Goal: Transaction & Acquisition: Purchase product/service

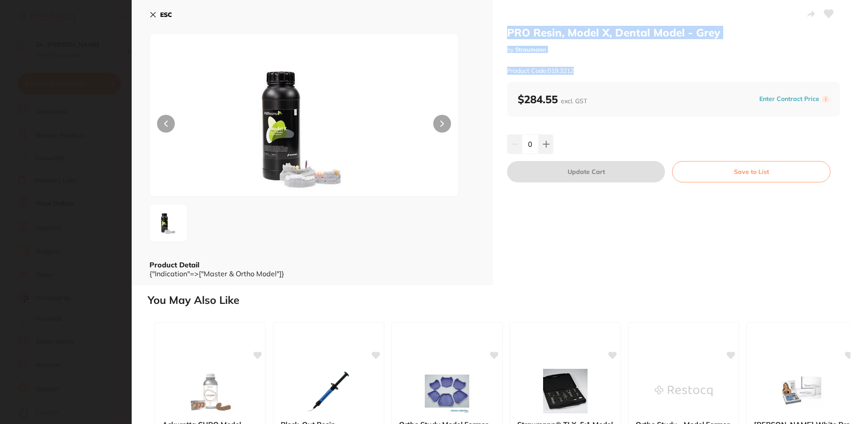
click at [150, 13] on icon at bounding box center [152, 14] width 7 height 7
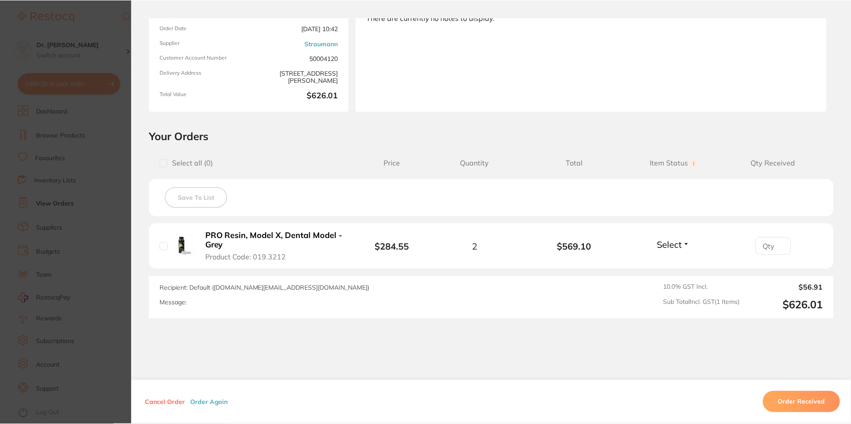
scroll to position [44, 0]
click at [68, 134] on section "Order ID: Restocq- 92007 Order Information Placed Order Order Date [DATE] 10:42…" at bounding box center [425, 212] width 851 height 424
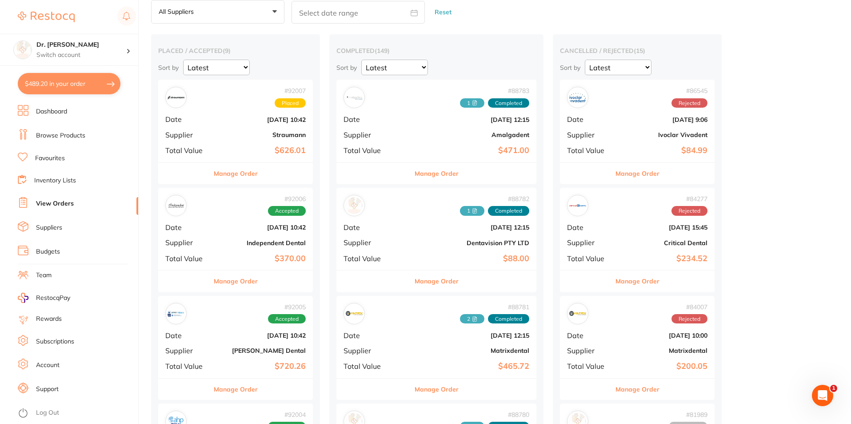
click at [68, 133] on link "Browse Products" at bounding box center [60, 135] width 49 height 9
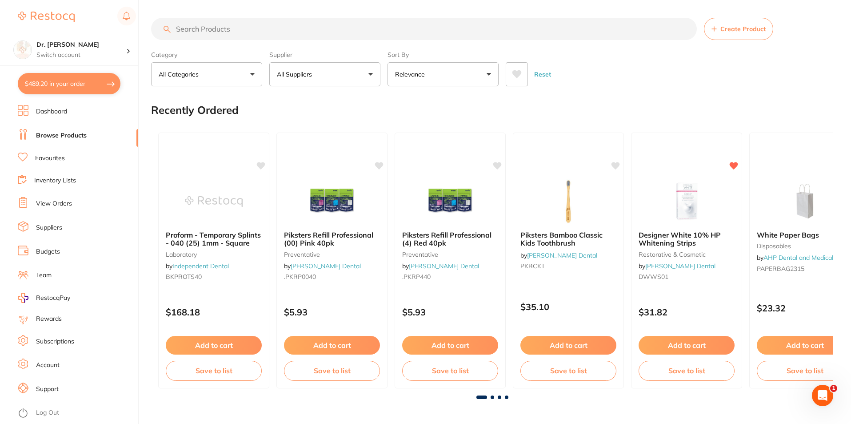
click at [190, 29] on input "search" at bounding box center [424, 29] width 546 height 22
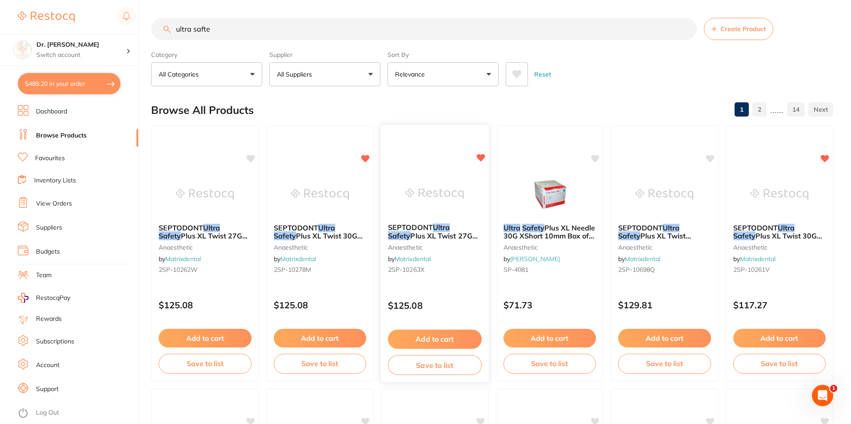
type input "ultra safte"
click at [434, 219] on div "SEPTODONT Ultra Safety Plus XL Twist 27G Long 35mm (100) anaesthetic by Matrixd…" at bounding box center [435, 250] width 108 height 68
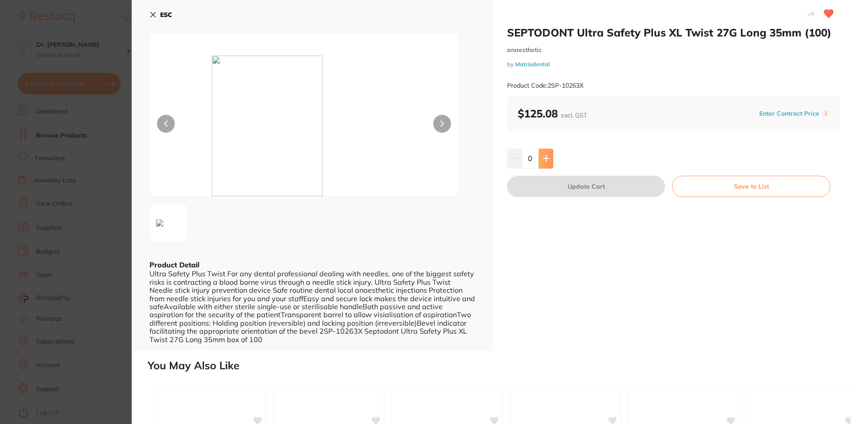
click at [544, 158] on icon at bounding box center [546, 159] width 6 height 6
type input "1"
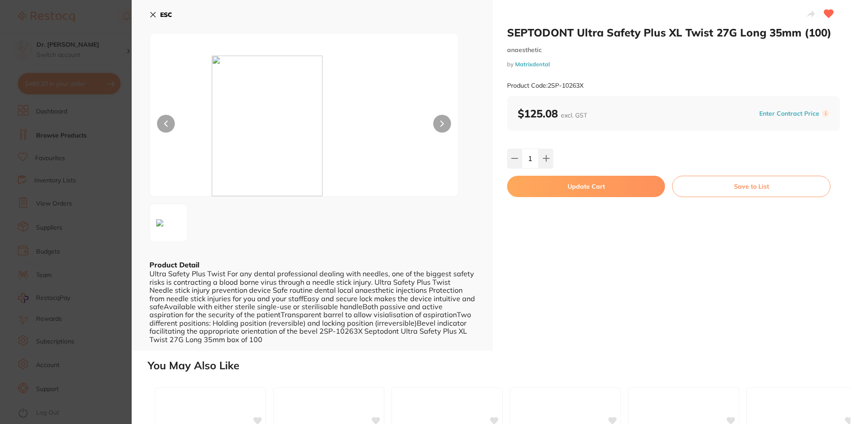
click at [568, 182] on button "Update Cart" at bounding box center [586, 186] width 158 height 21
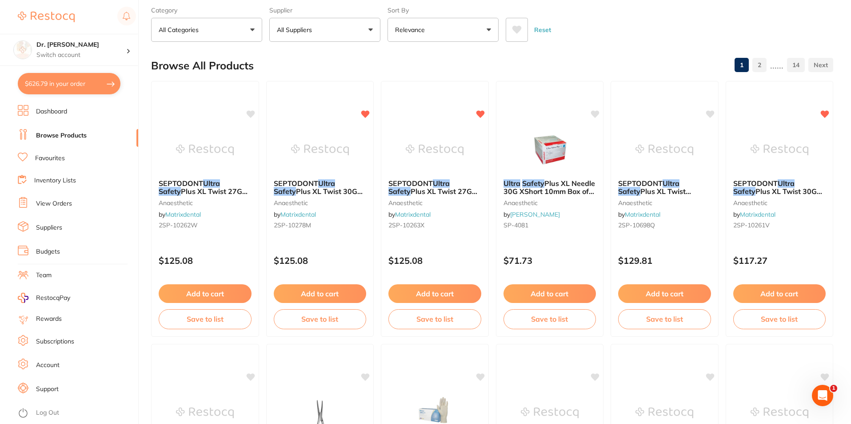
click at [59, 129] on li "Browse Products" at bounding box center [78, 135] width 120 height 13
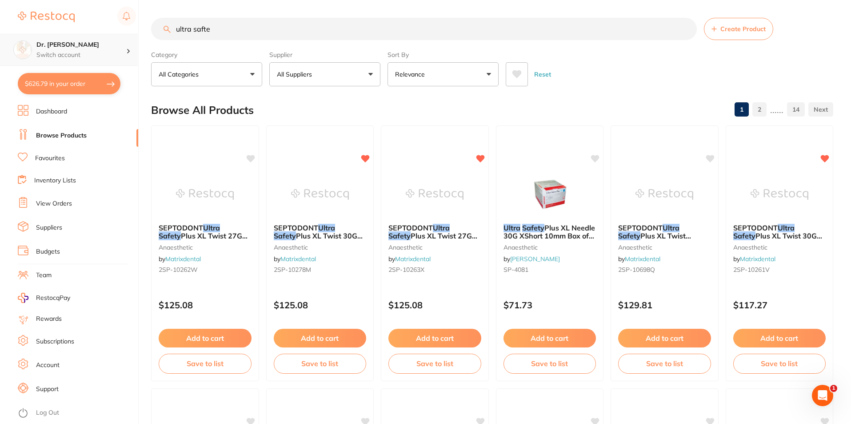
scroll to position [0, 0]
drag, startPoint x: 231, startPoint y: 28, endPoint x: 83, endPoint y: 35, distance: 148.2
click at [83, 35] on div "$626.79 Dr. [PERSON_NAME] Switch account Dr. [PERSON_NAME] $626.79 in your orde…" at bounding box center [425, 212] width 851 height 424
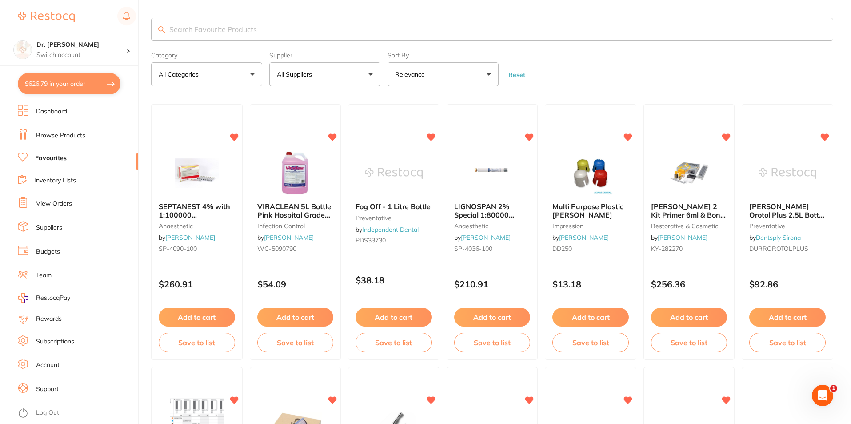
click at [188, 26] on input "search" at bounding box center [492, 29] width 682 height 23
type input "tempbond"
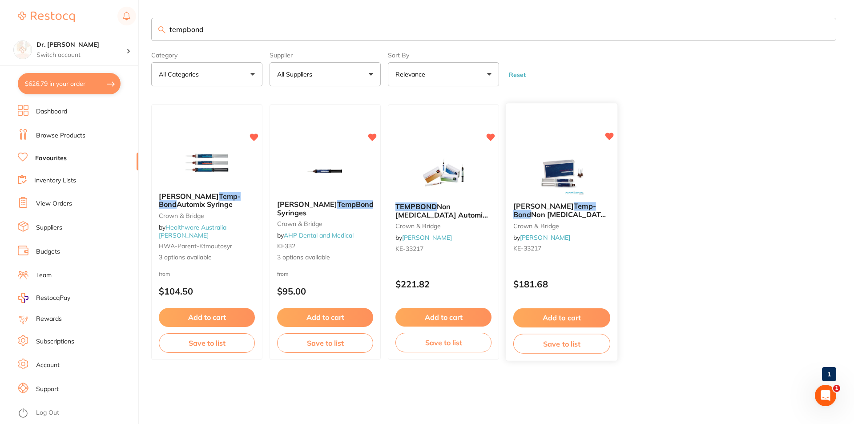
click at [563, 176] on img at bounding box center [561, 172] width 58 height 45
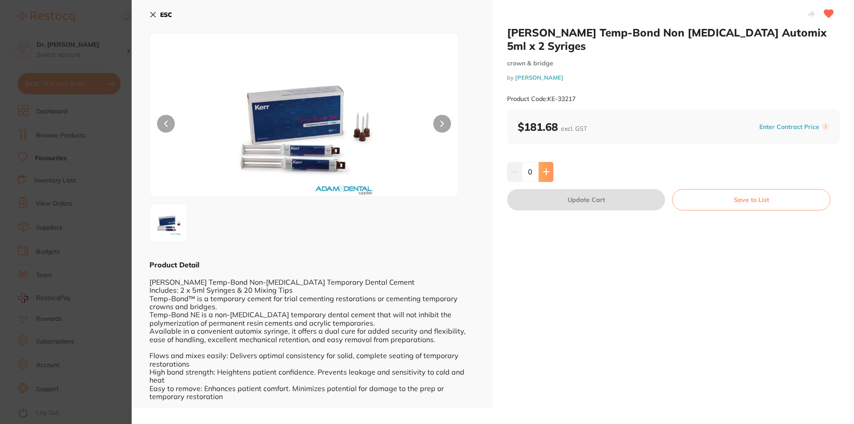
click at [547, 162] on button at bounding box center [545, 172] width 15 height 20
type input "1"
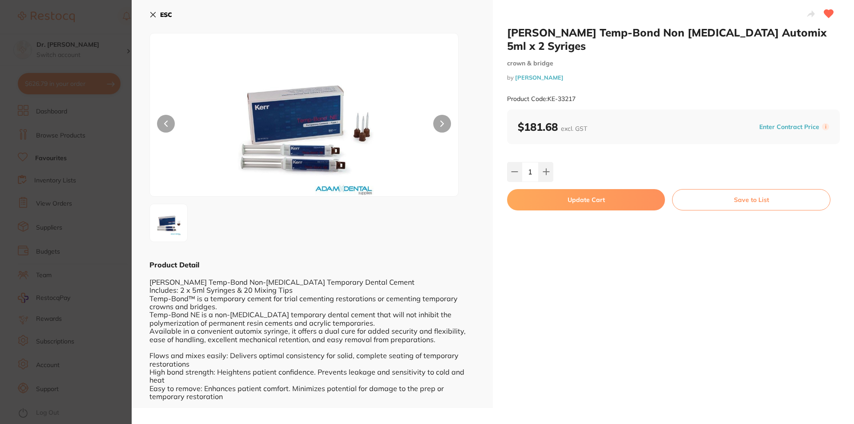
click at [570, 189] on button "Update Cart" at bounding box center [586, 199] width 158 height 21
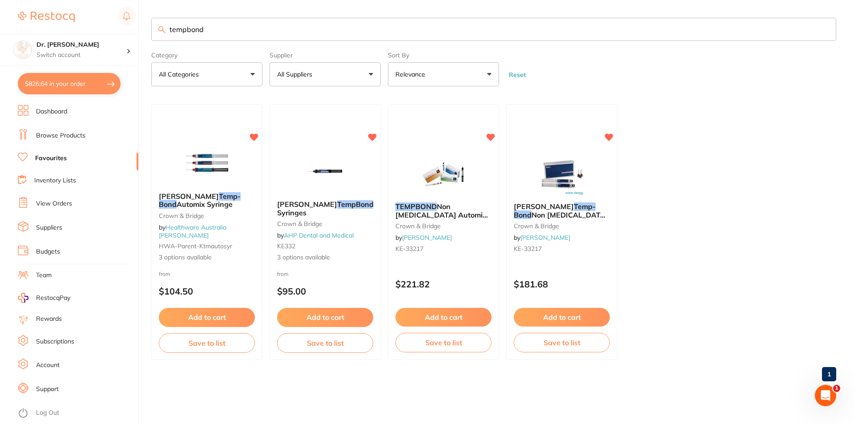
click at [61, 206] on link "View Orders" at bounding box center [54, 203] width 36 height 9
